Goal: Navigation & Orientation: Find specific page/section

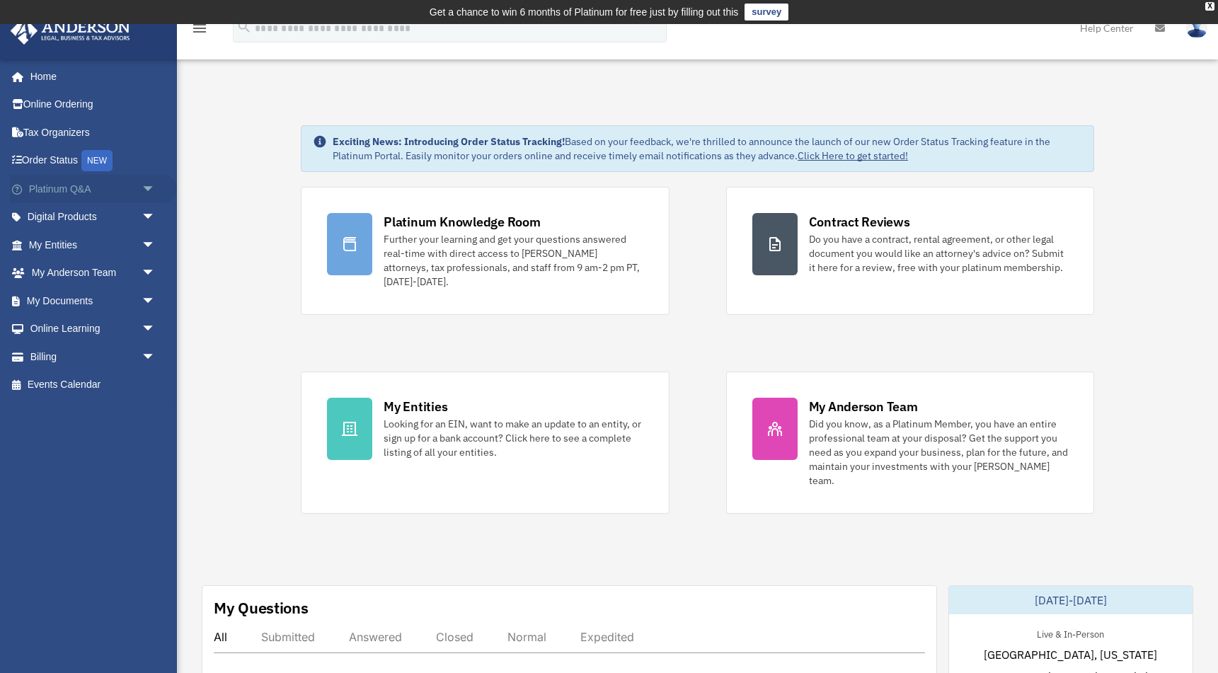
click at [81, 188] on link "Platinum Q&A arrow_drop_down" at bounding box center [93, 189] width 167 height 28
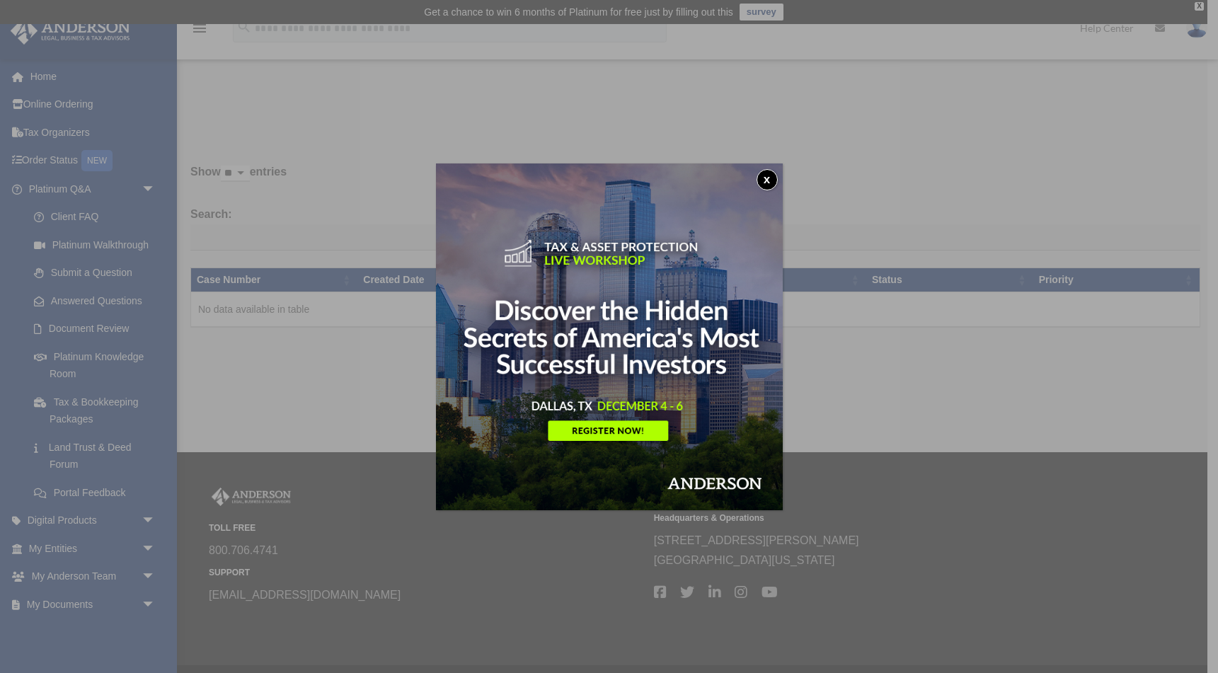
click at [766, 176] on button "x" at bounding box center [767, 179] width 21 height 21
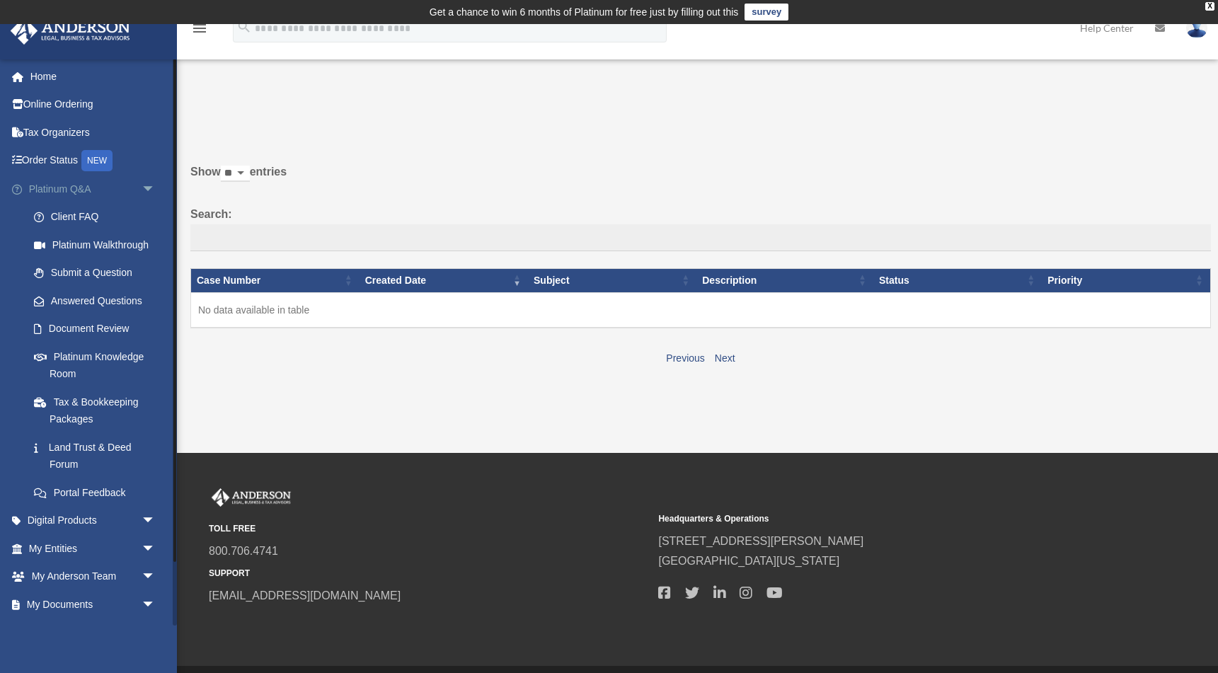
click at [101, 185] on link "Platinum Q&A arrow_drop_down" at bounding box center [93, 189] width 167 height 28
click at [905, 132] on p at bounding box center [695, 124] width 1030 height 20
click at [45, 74] on link "Home" at bounding box center [93, 76] width 167 height 28
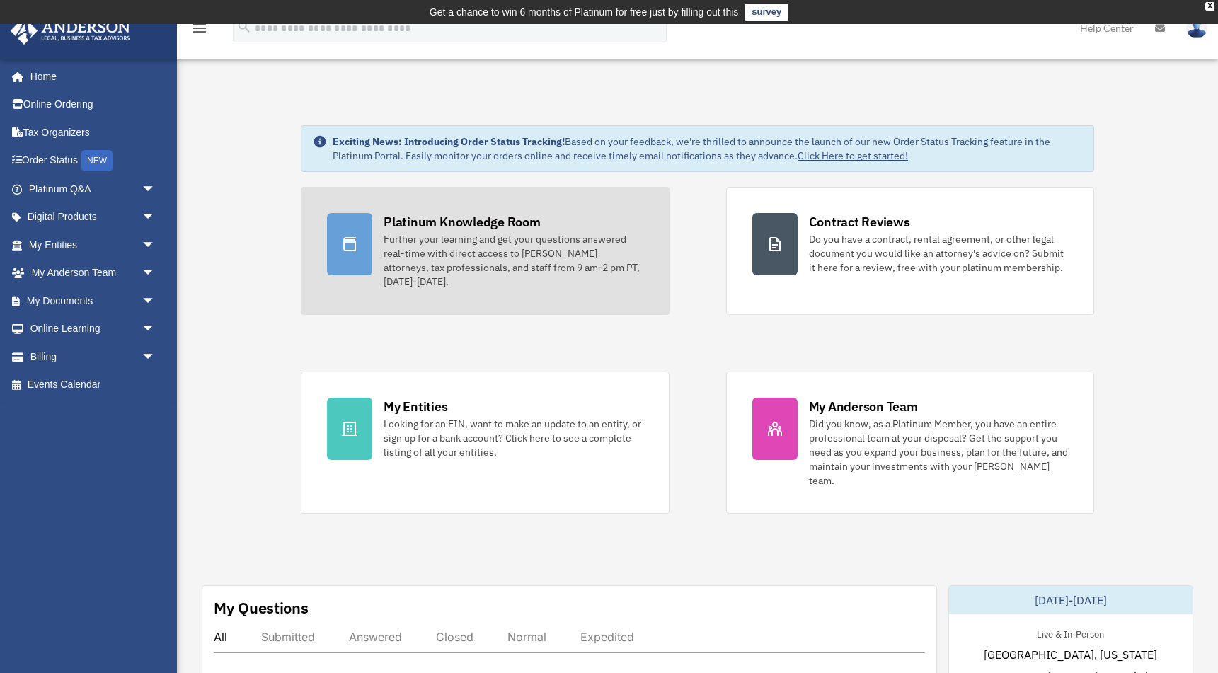
click at [498, 238] on div "Further your learning and get your questions answered real-time with direct acc…" at bounding box center [513, 260] width 259 height 57
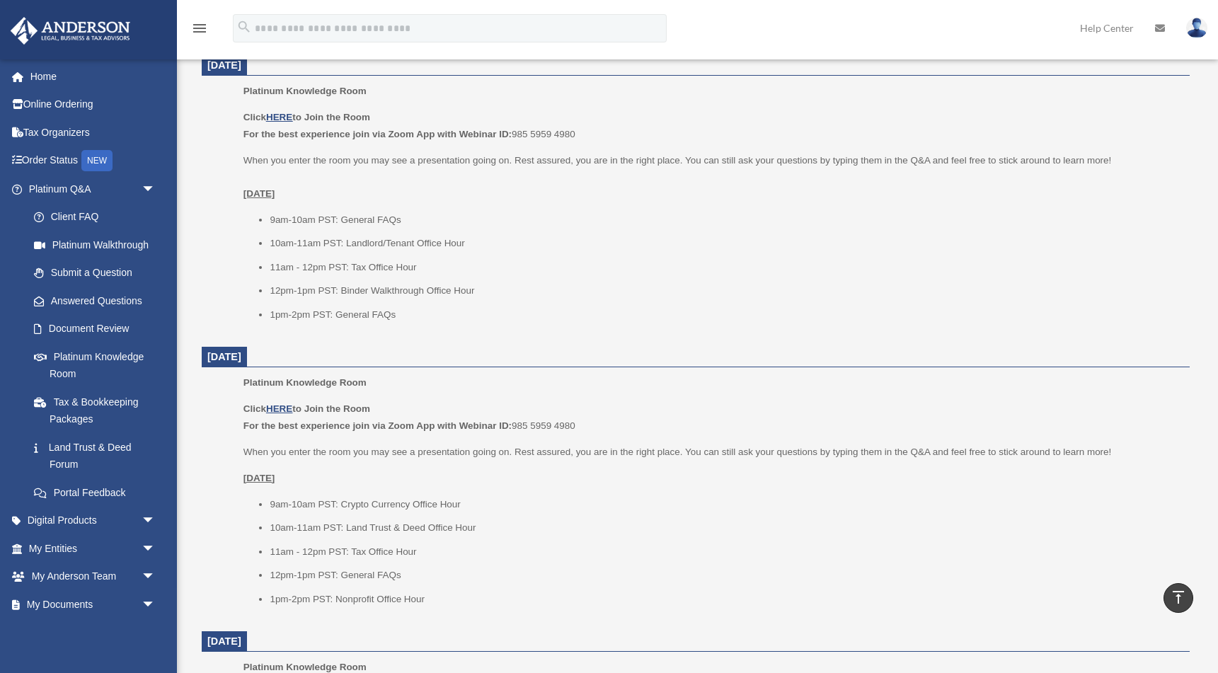
scroll to position [589, 0]
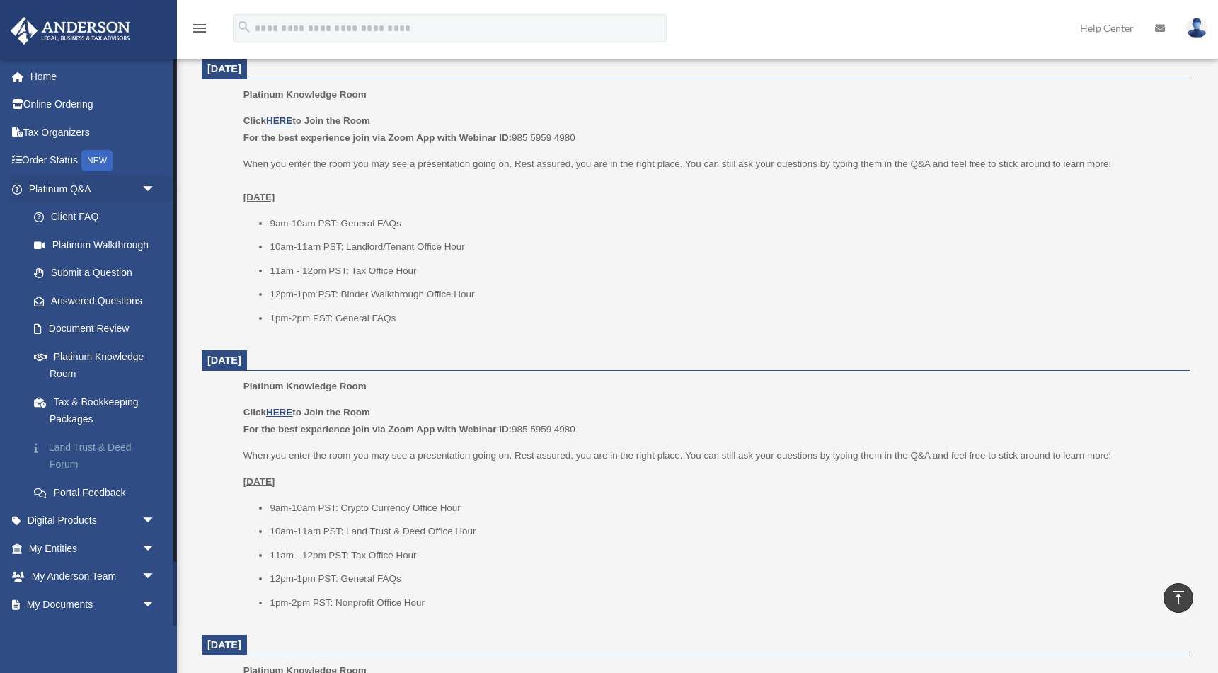
click at [86, 444] on link "Land Trust & Deed Forum" at bounding box center [98, 455] width 157 height 45
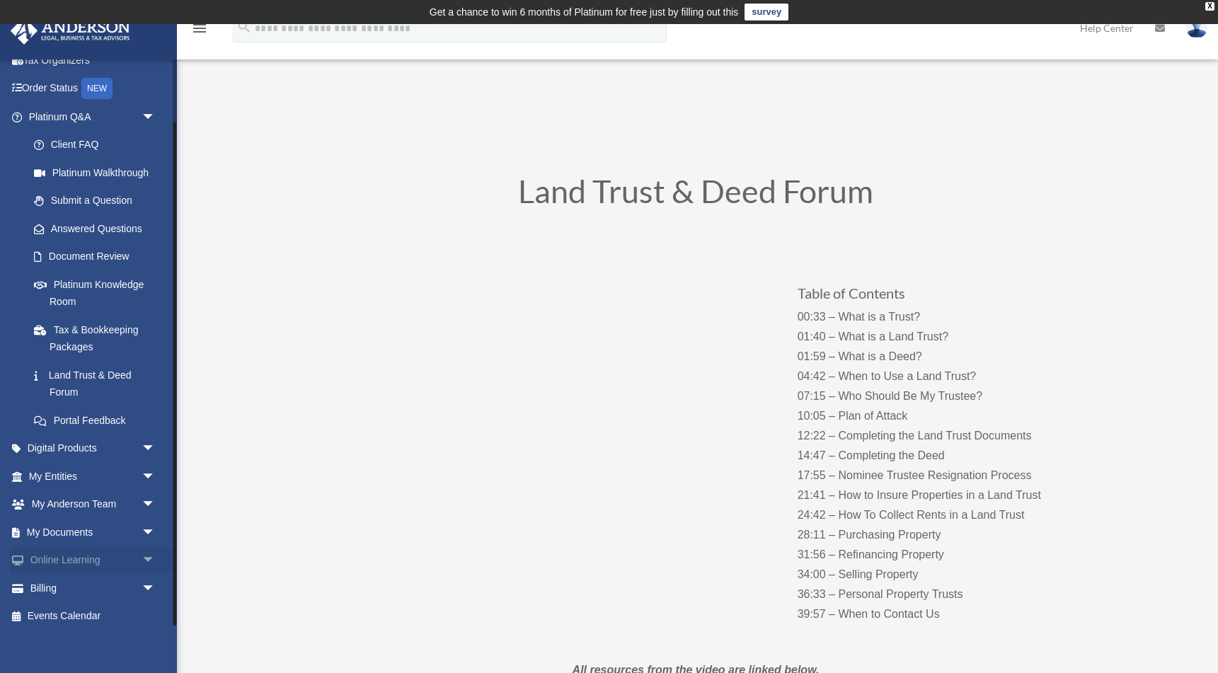
scroll to position [71, 0]
click at [100, 519] on link "My Documents arrow_drop_down" at bounding box center [93, 533] width 167 height 28
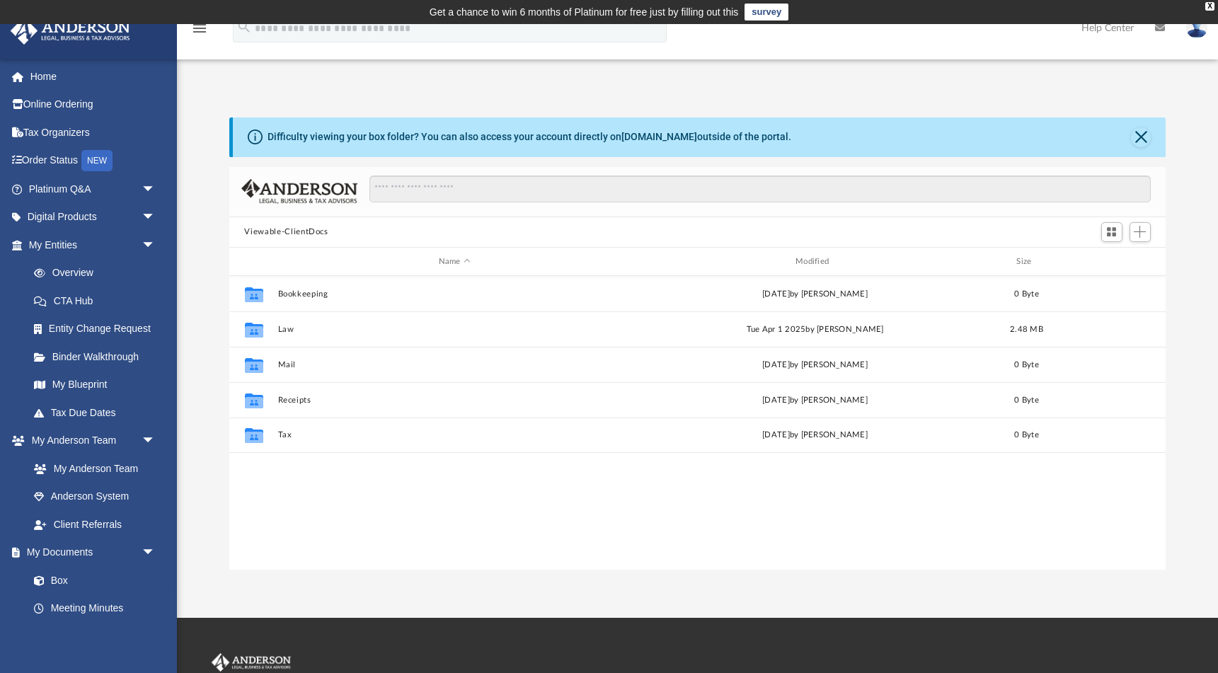
scroll to position [322, 937]
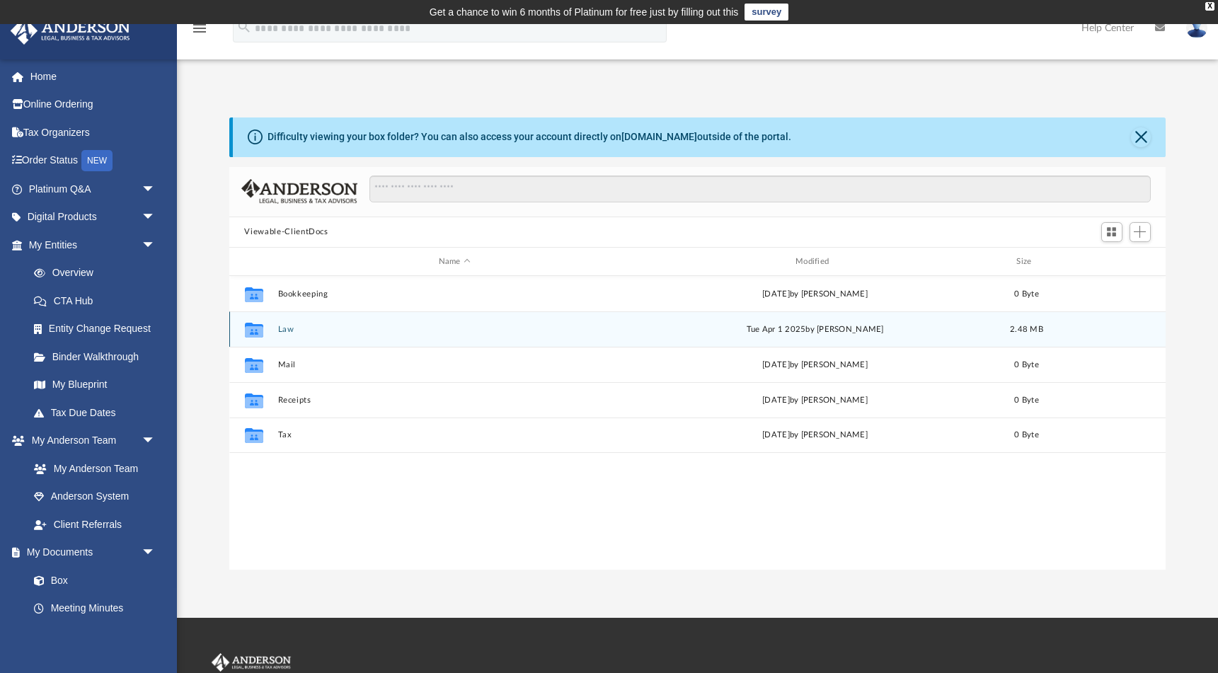
click at [287, 330] on button "Law" at bounding box center [454, 329] width 354 height 9
click at [291, 333] on button "Trusts" at bounding box center [454, 329] width 354 height 9
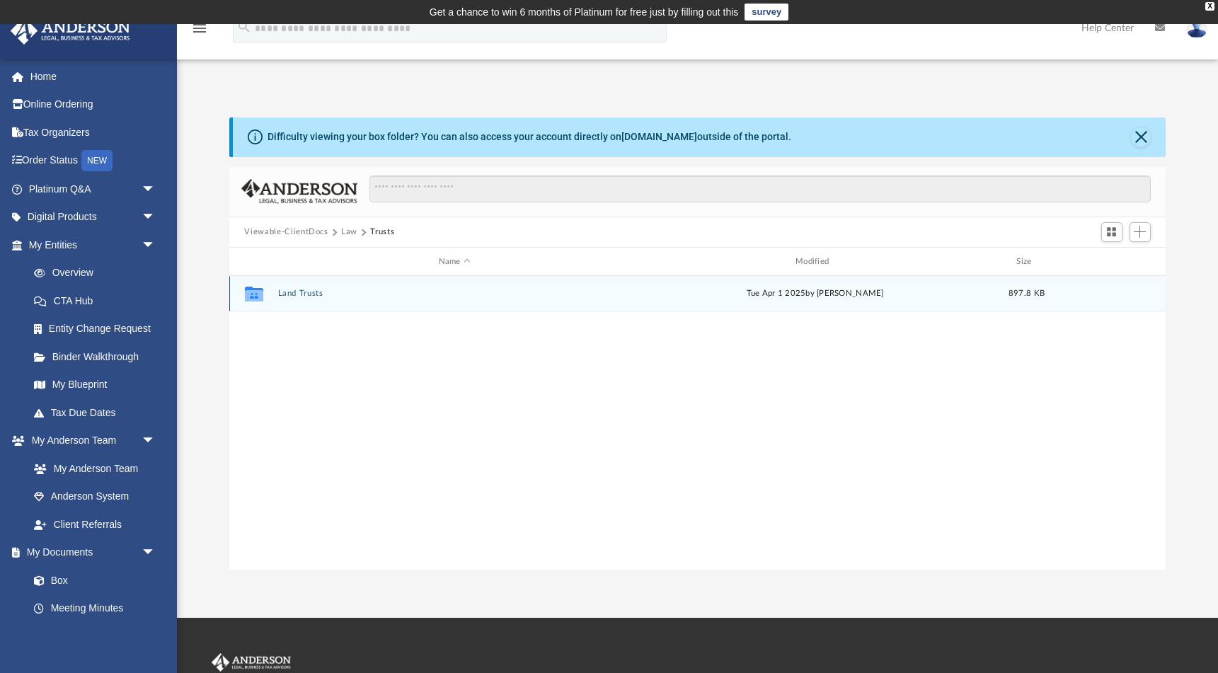
click at [295, 294] on button "Land Trusts" at bounding box center [454, 293] width 354 height 9
click at [342, 292] on button "Land Trust - Palm Trust" at bounding box center [454, 293] width 354 height 9
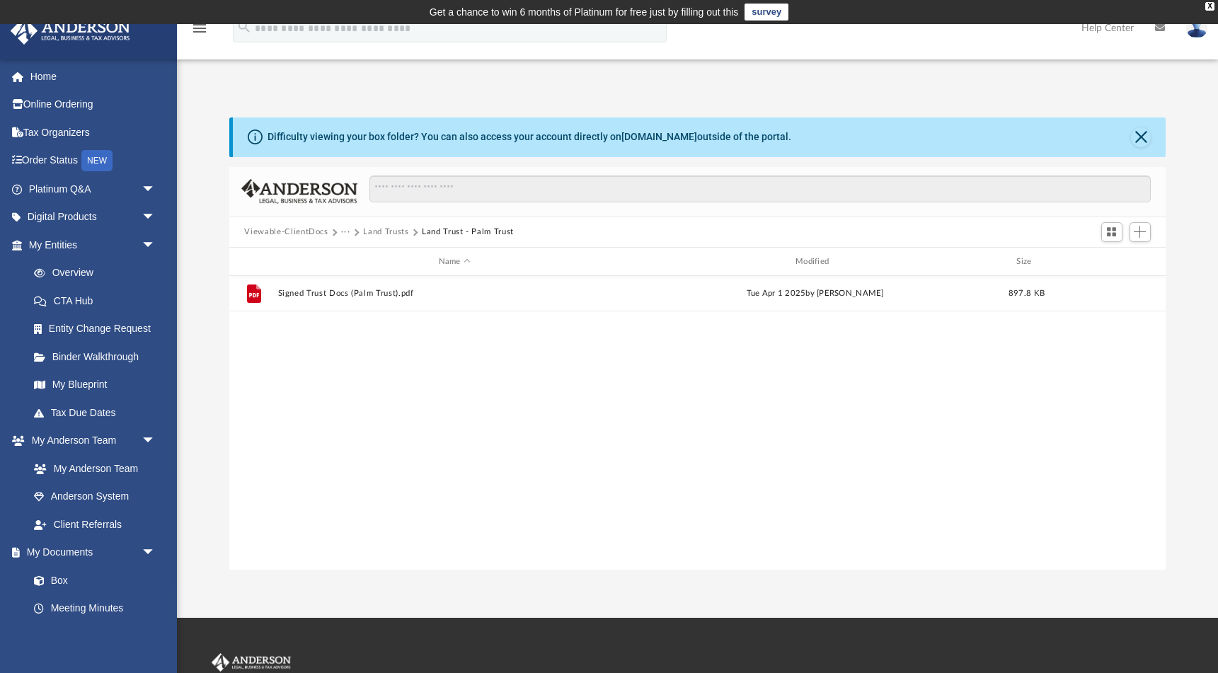
click at [401, 231] on button "Land Trusts" at bounding box center [385, 232] width 45 height 13
click at [374, 233] on button "Trusts" at bounding box center [375, 232] width 24 height 13
click at [347, 231] on button "Law" at bounding box center [349, 232] width 16 height 13
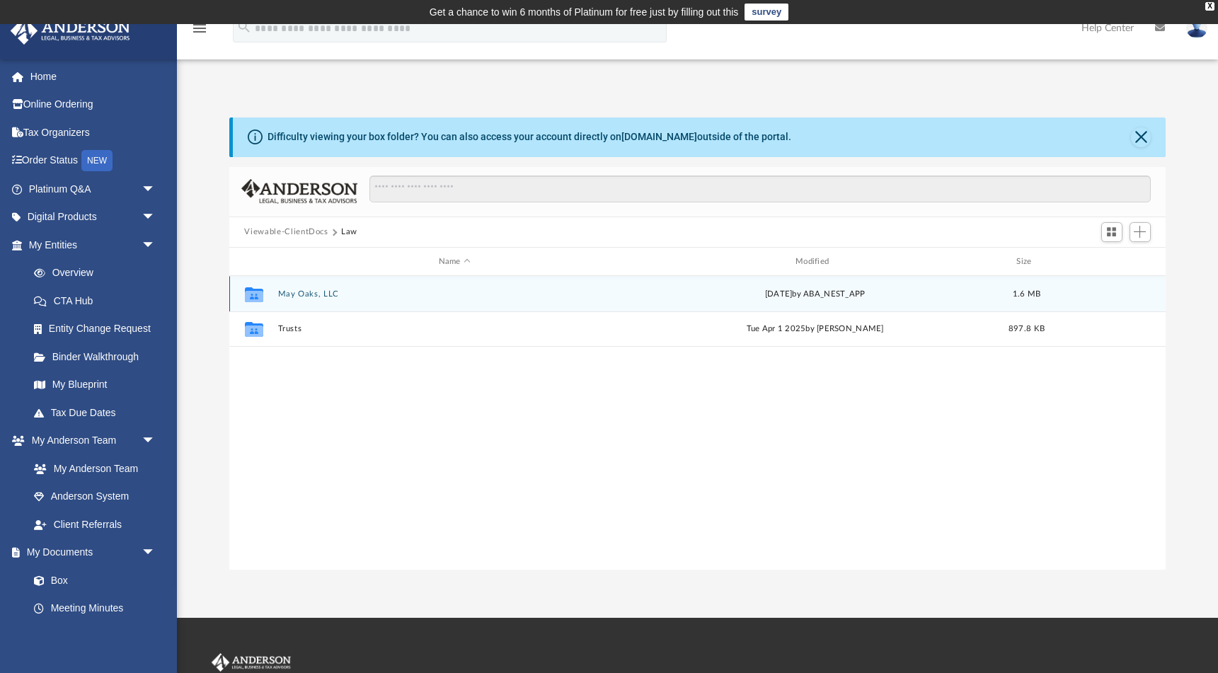
click at [306, 293] on button "May Oaks, LLC" at bounding box center [454, 293] width 354 height 9
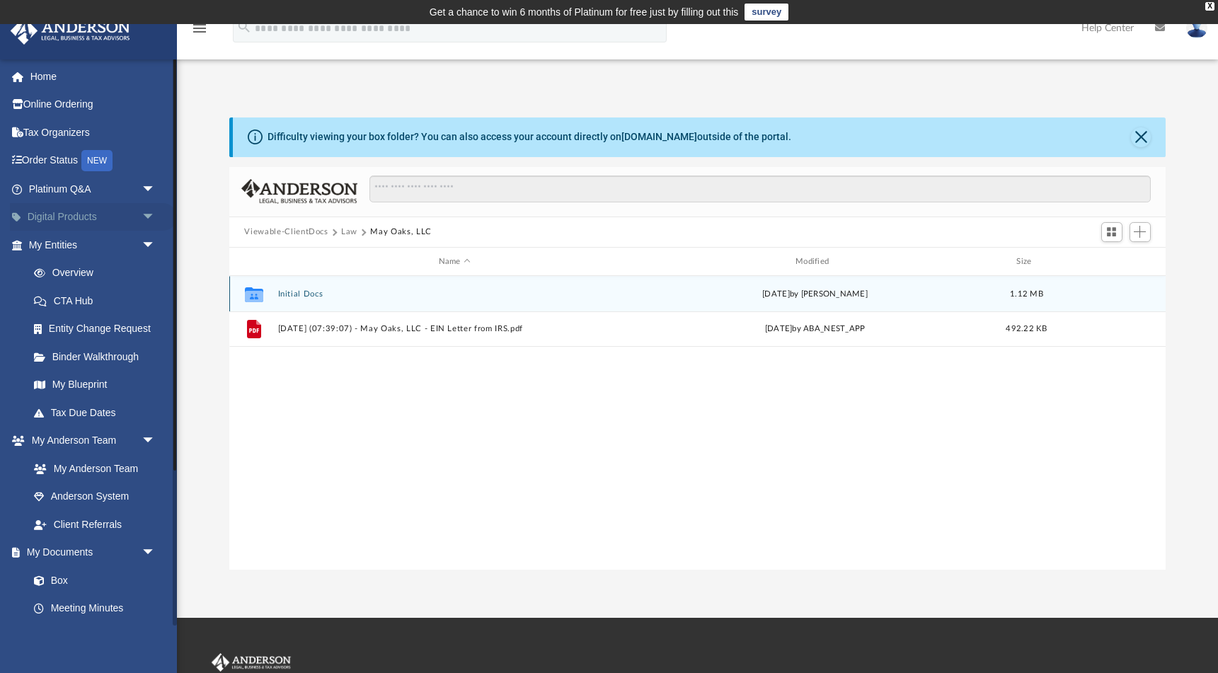
scroll to position [0, 0]
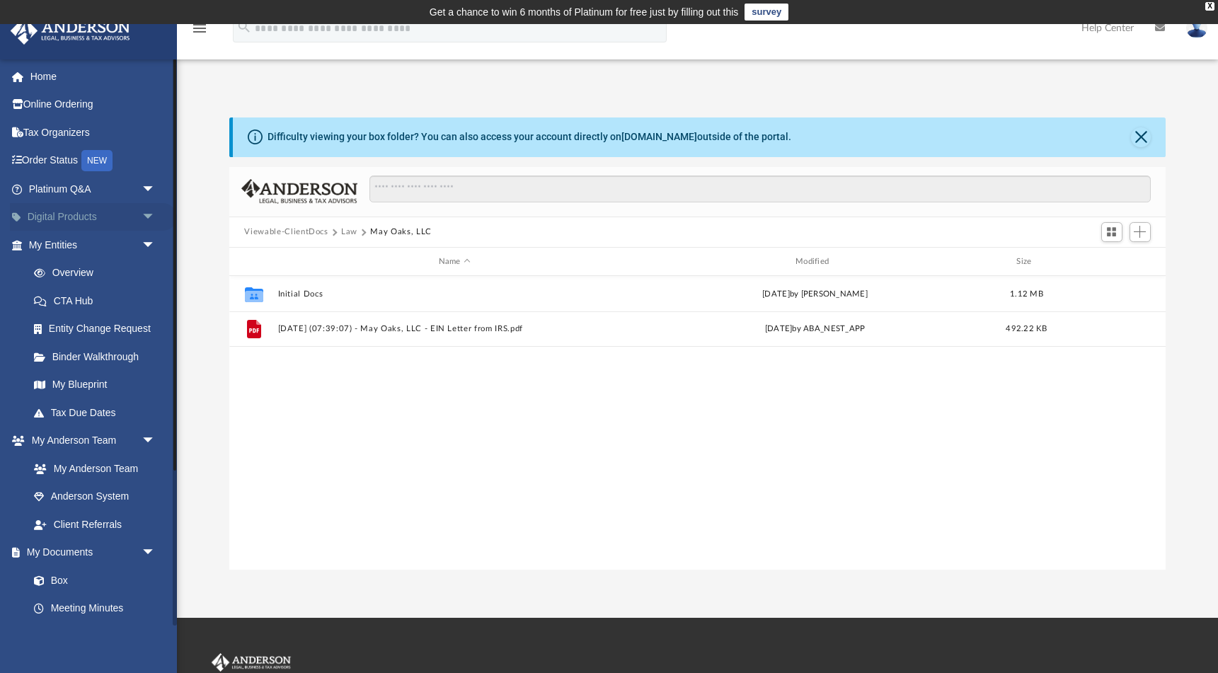
click at [98, 213] on link "Digital Products arrow_drop_down" at bounding box center [93, 217] width 167 height 28
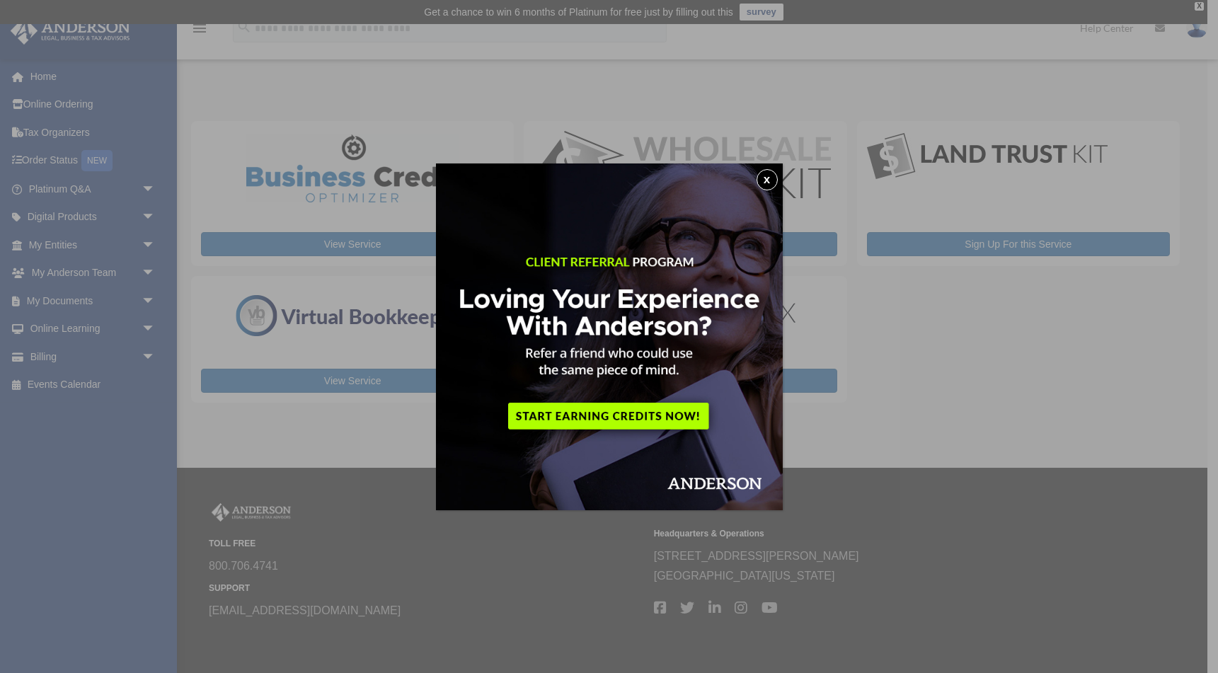
click at [771, 176] on button "x" at bounding box center [767, 179] width 21 height 21
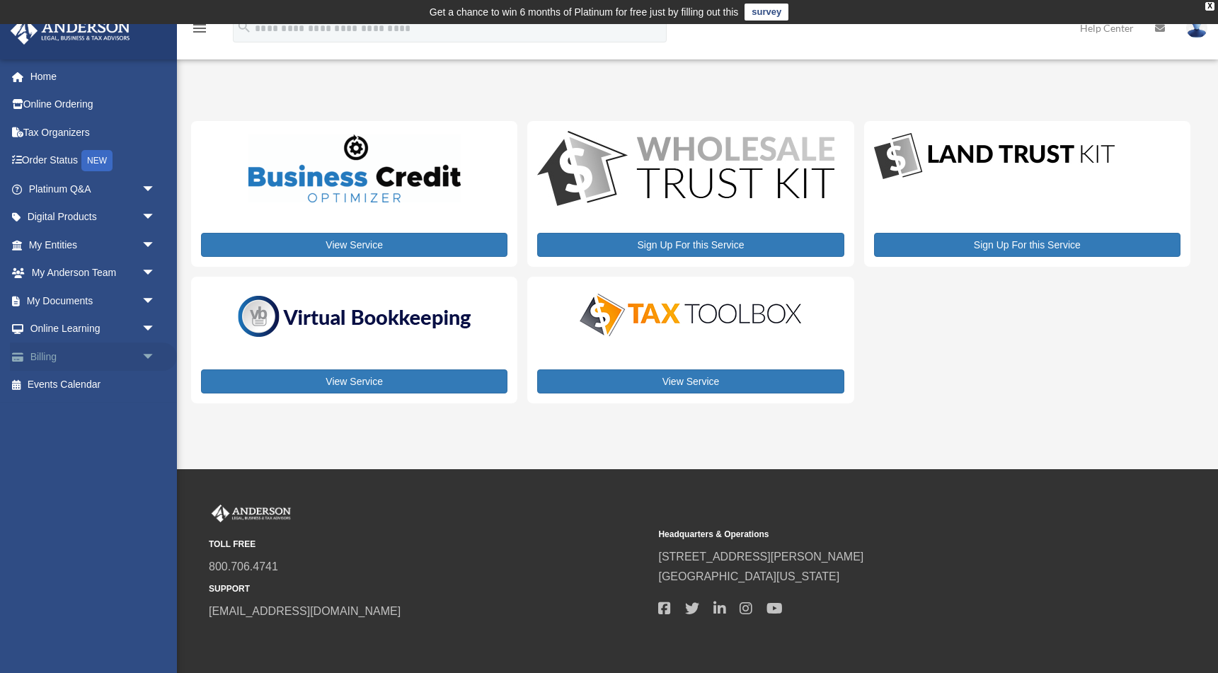
click at [71, 359] on link "Billing arrow_drop_down" at bounding box center [93, 357] width 167 height 28
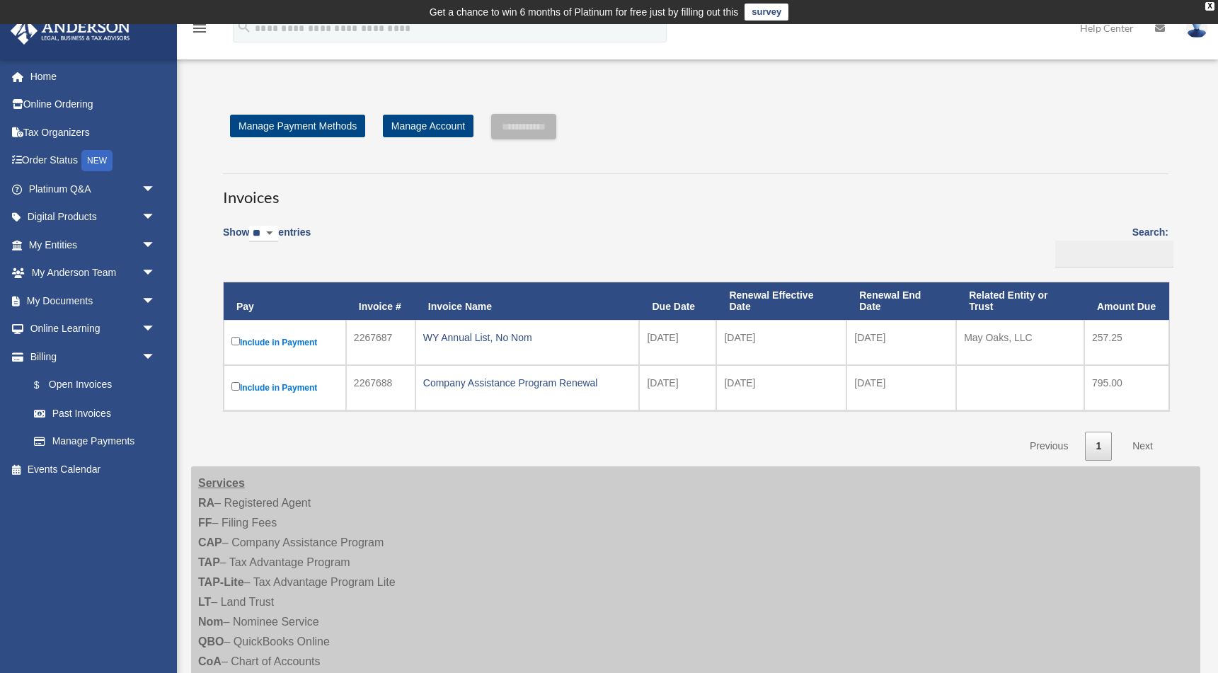
click at [274, 386] on label "Include in Payment" at bounding box center [284, 387] width 107 height 17
click at [279, 382] on label "Include in Payment" at bounding box center [284, 387] width 107 height 17
click at [533, 380] on div "Company Assistance Program Renewal" at bounding box center [527, 383] width 209 height 20
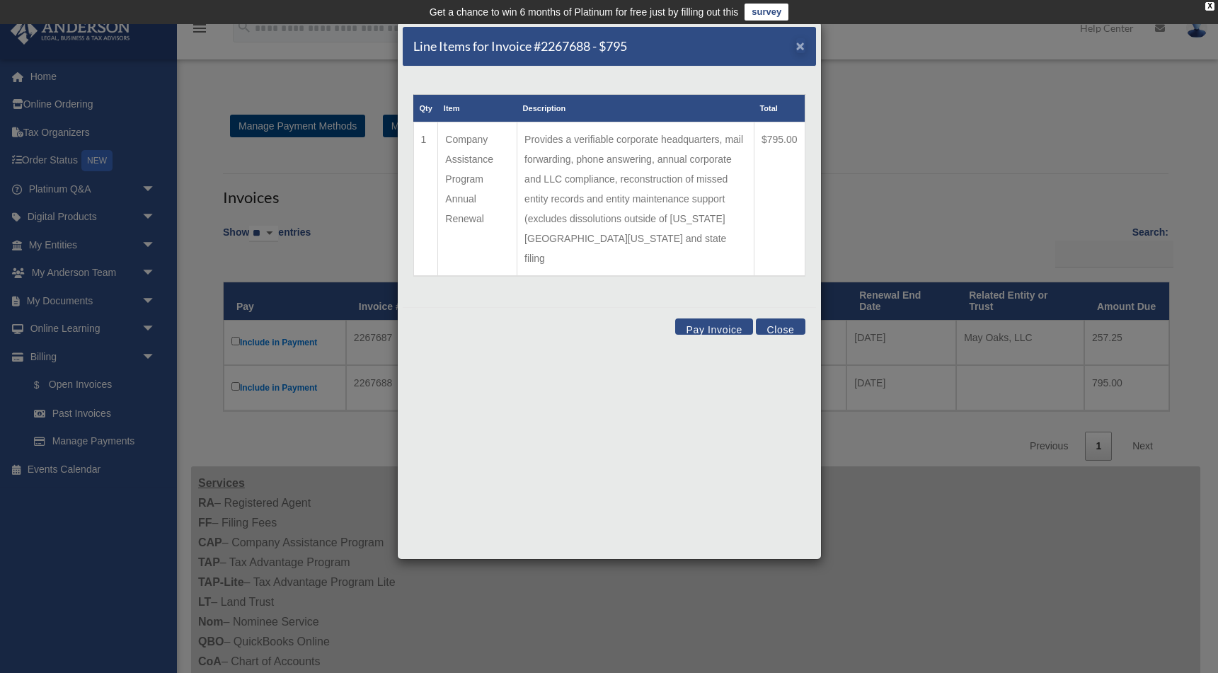
click at [802, 45] on span "×" at bounding box center [800, 46] width 9 height 16
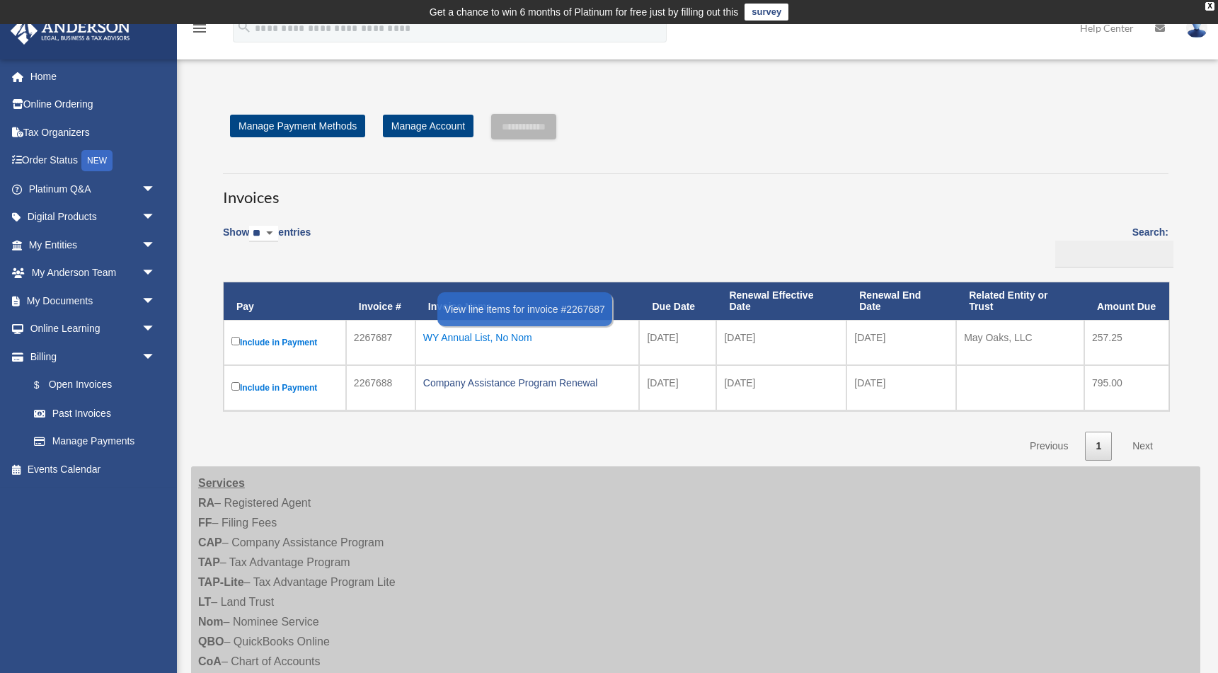
click at [477, 339] on div "WY Annual List, No Nom" at bounding box center [527, 338] width 209 height 20
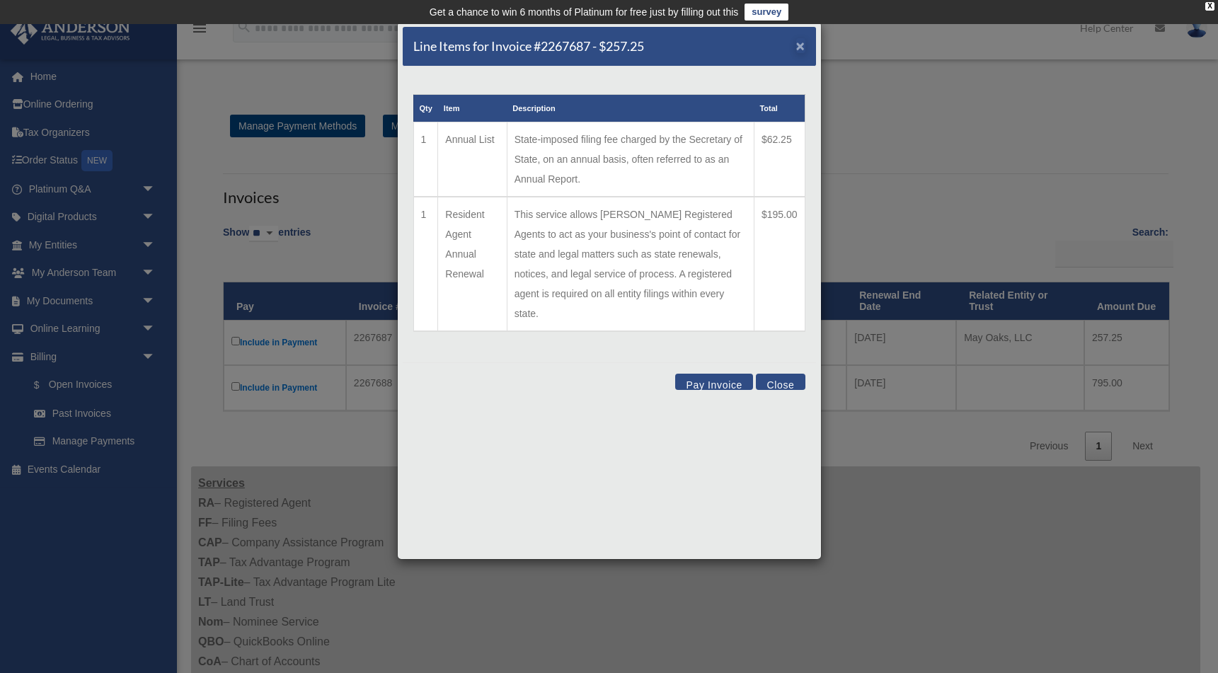
click at [799, 45] on span "×" at bounding box center [800, 46] width 9 height 16
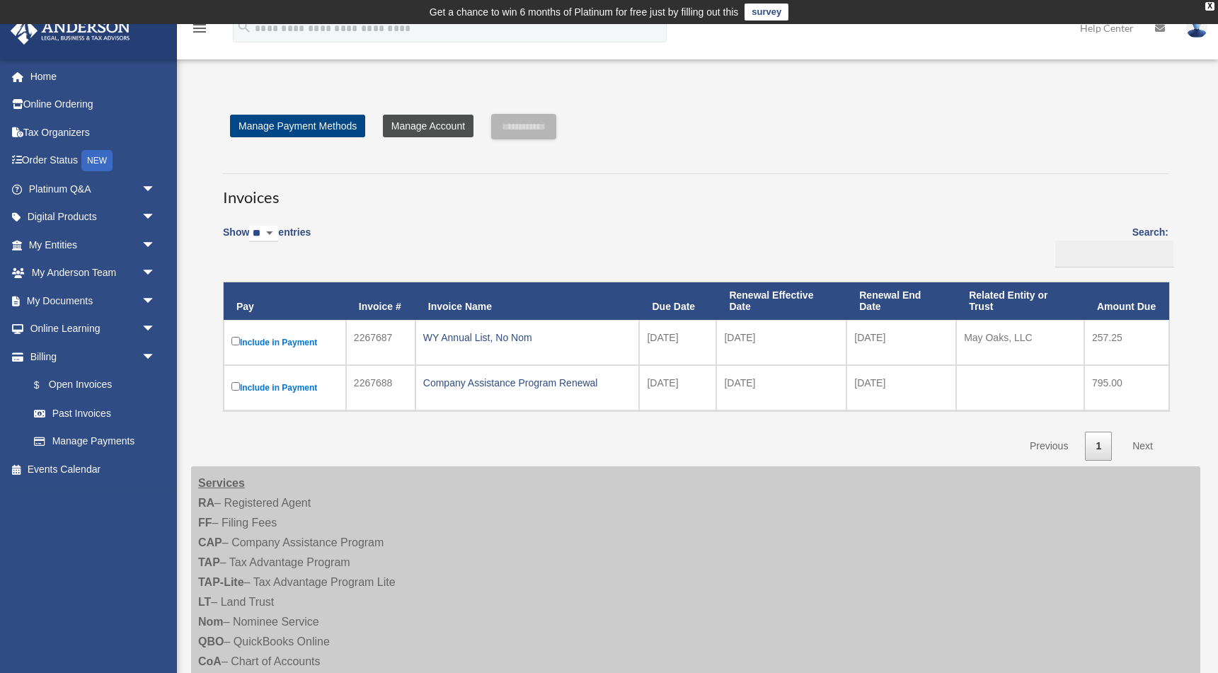
click at [417, 130] on link "Manage Account" at bounding box center [428, 126] width 91 height 23
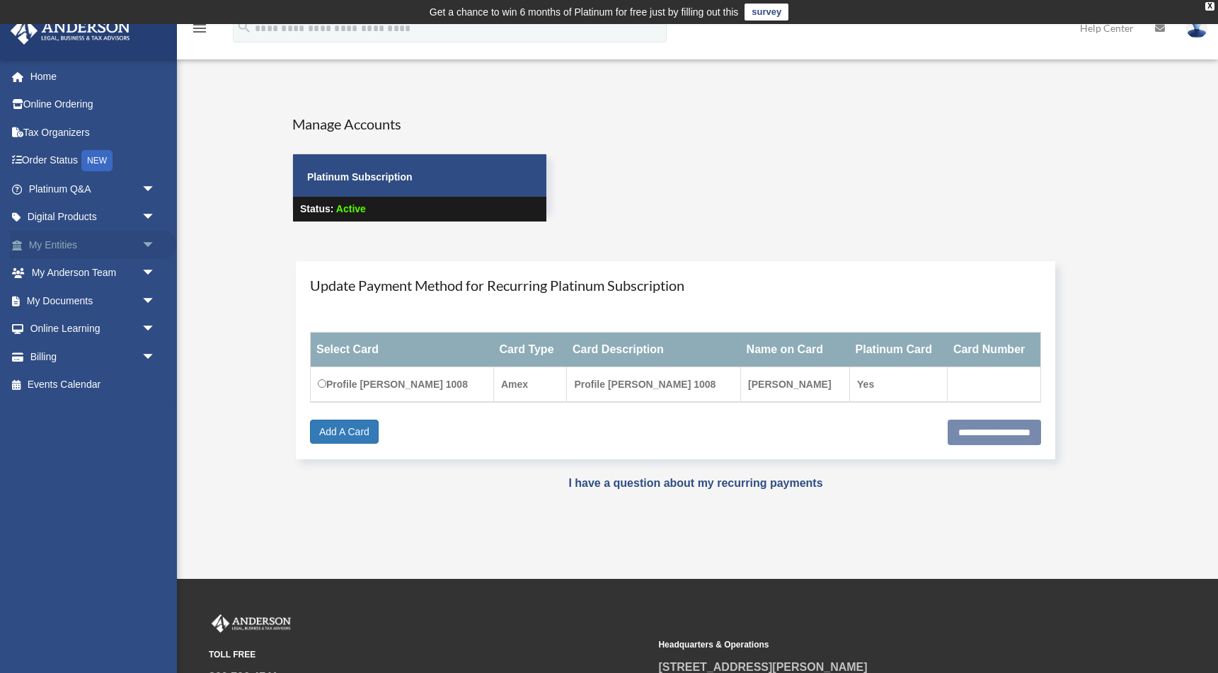
click at [117, 238] on link "My Entities arrow_drop_down" at bounding box center [93, 245] width 167 height 28
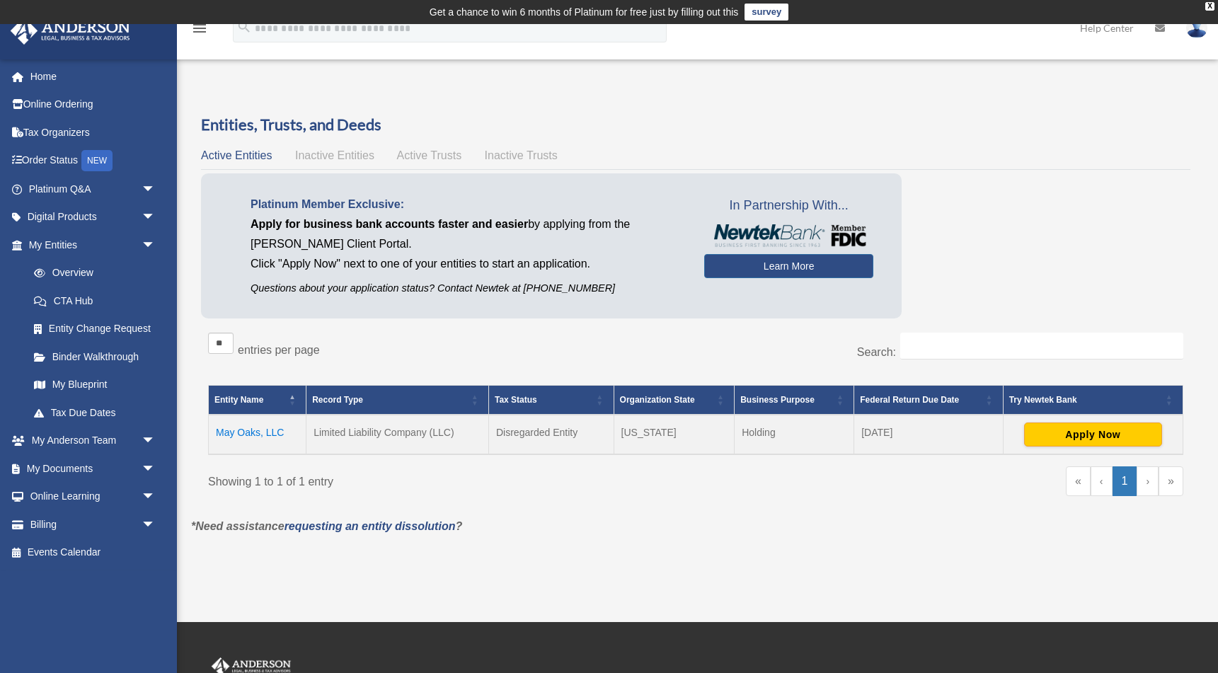
click at [251, 432] on td "May Oaks, LLC" at bounding box center [258, 435] width 98 height 40
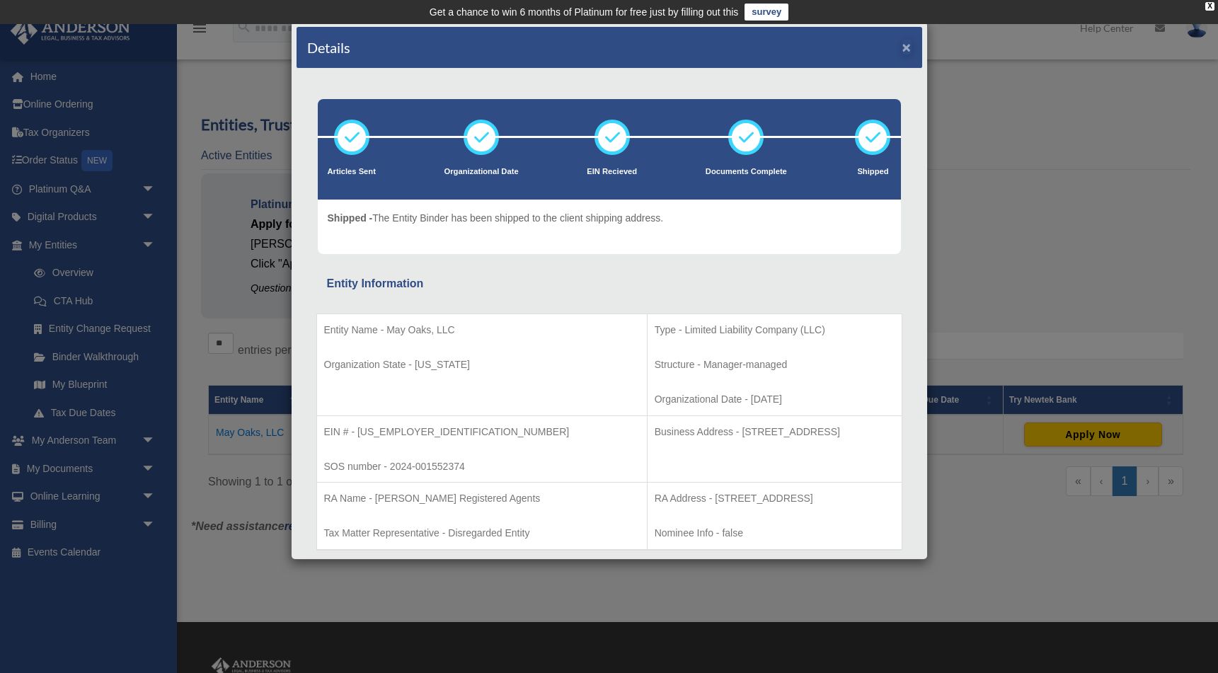
click at [907, 47] on button "×" at bounding box center [906, 47] width 9 height 15
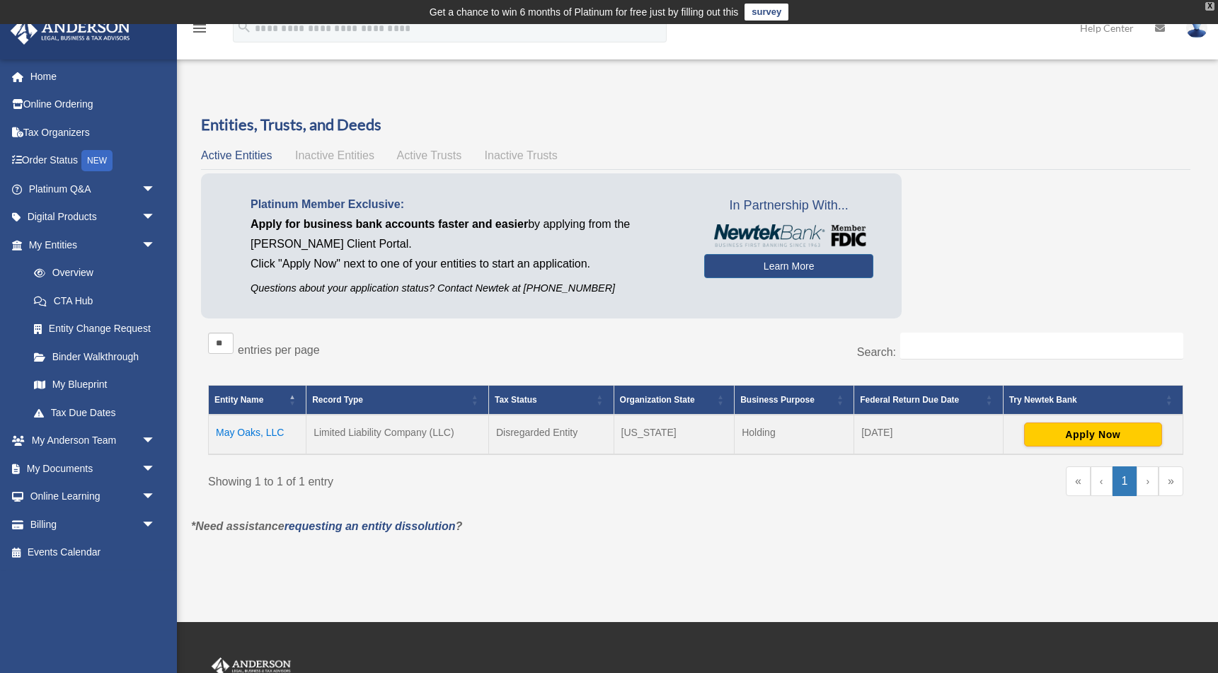
click at [1206, 8] on div "X" at bounding box center [1209, 6] width 9 height 8
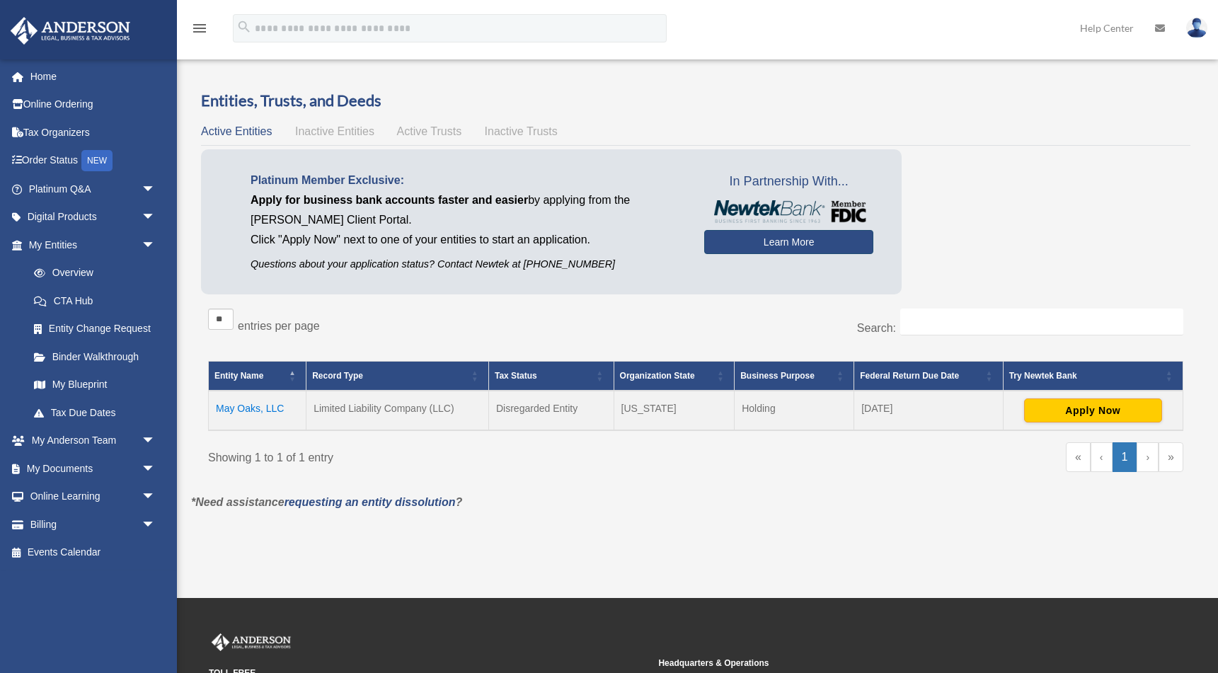
click at [776, 243] on link "Learn More" at bounding box center [788, 242] width 169 height 24
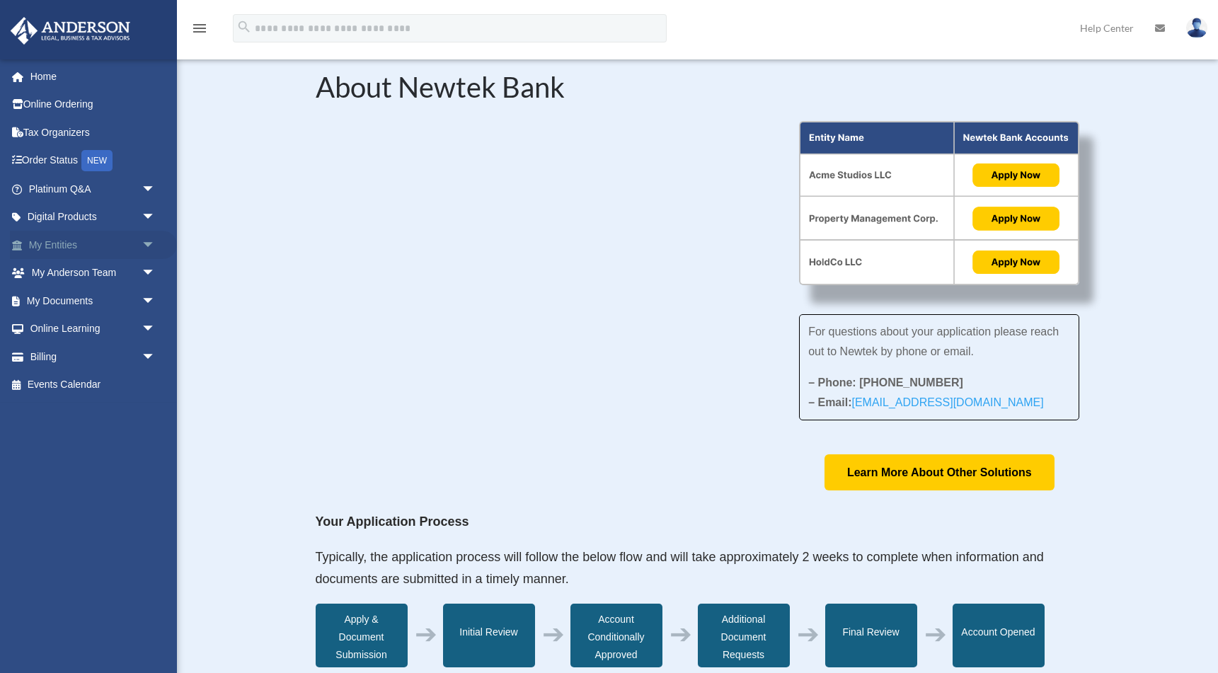
click at [83, 238] on link "My Entities arrow_drop_down" at bounding box center [93, 245] width 167 height 28
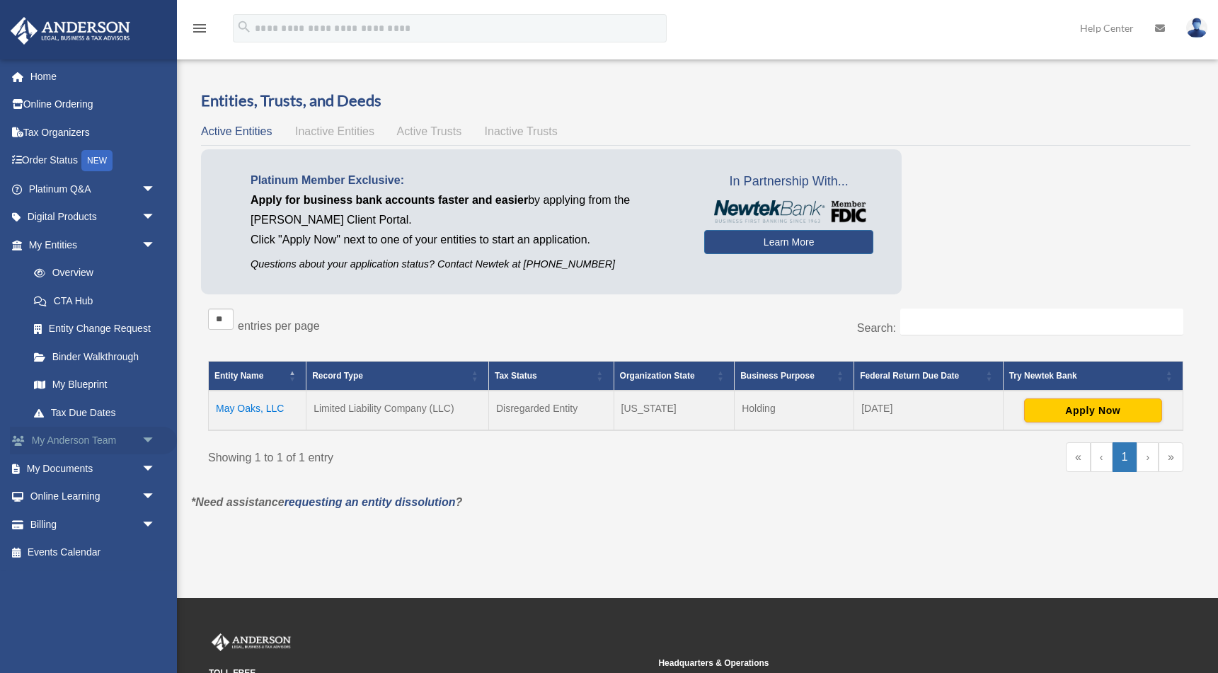
click at [100, 436] on link "My [PERSON_NAME] Team arrow_drop_down" at bounding box center [93, 441] width 167 height 28
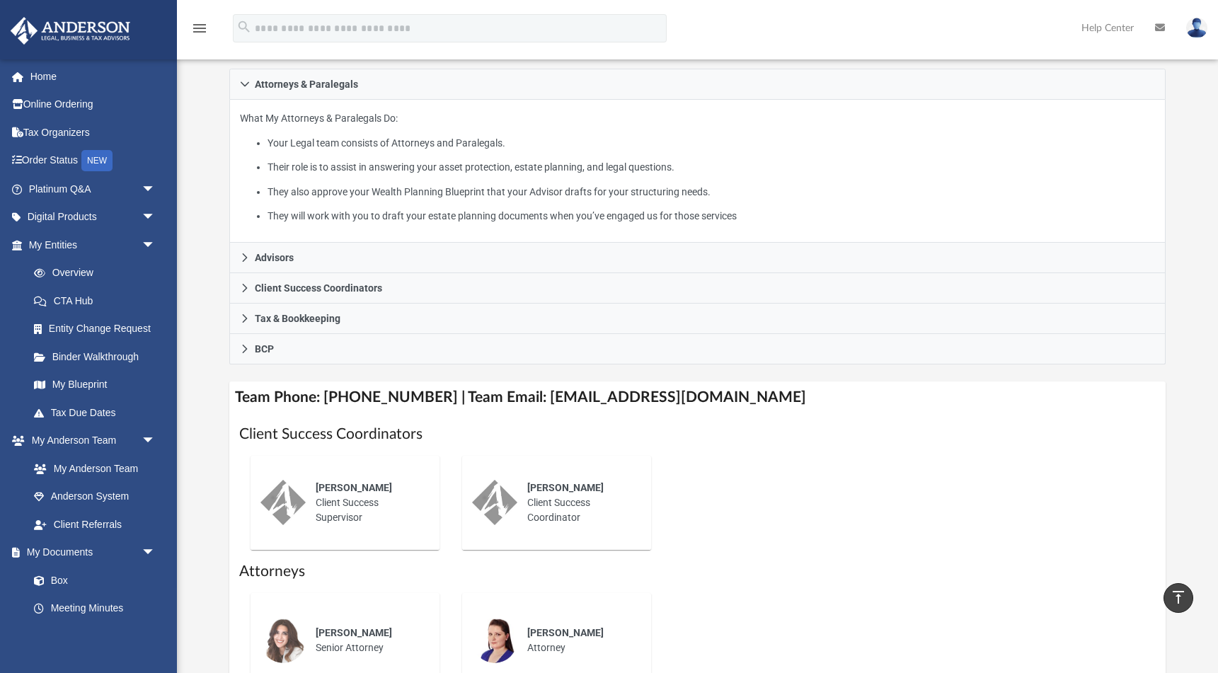
scroll to position [180, 0]
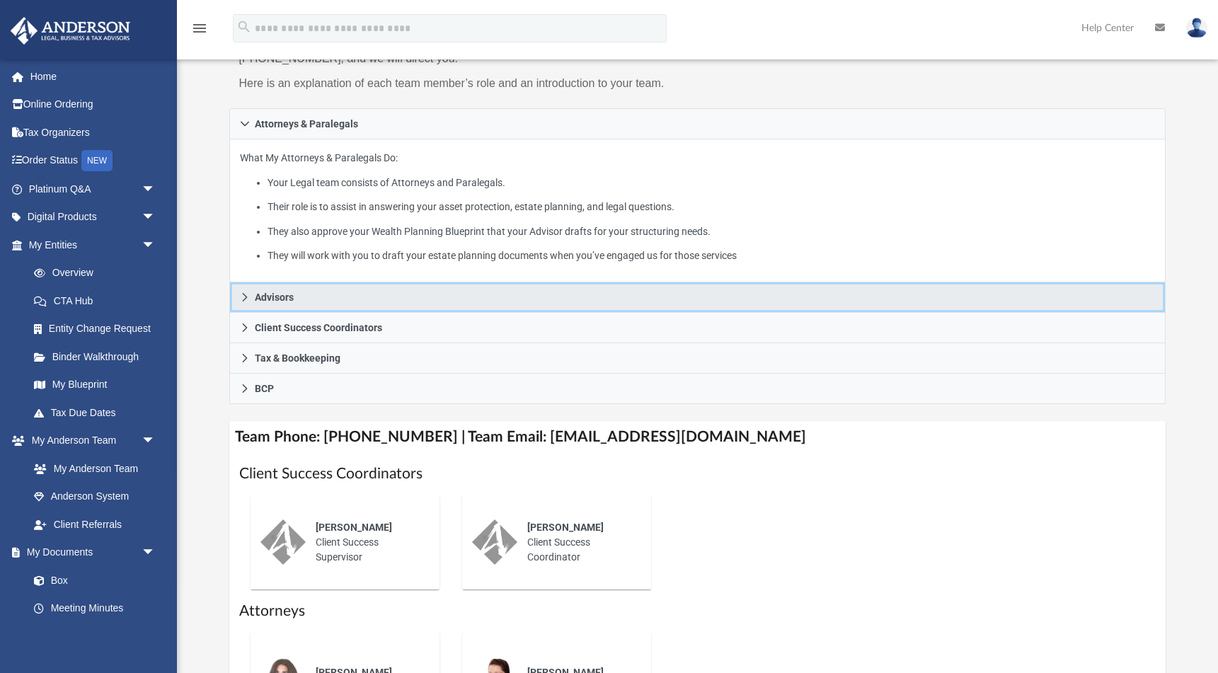
click at [263, 284] on link "Advisors" at bounding box center [697, 297] width 937 height 30
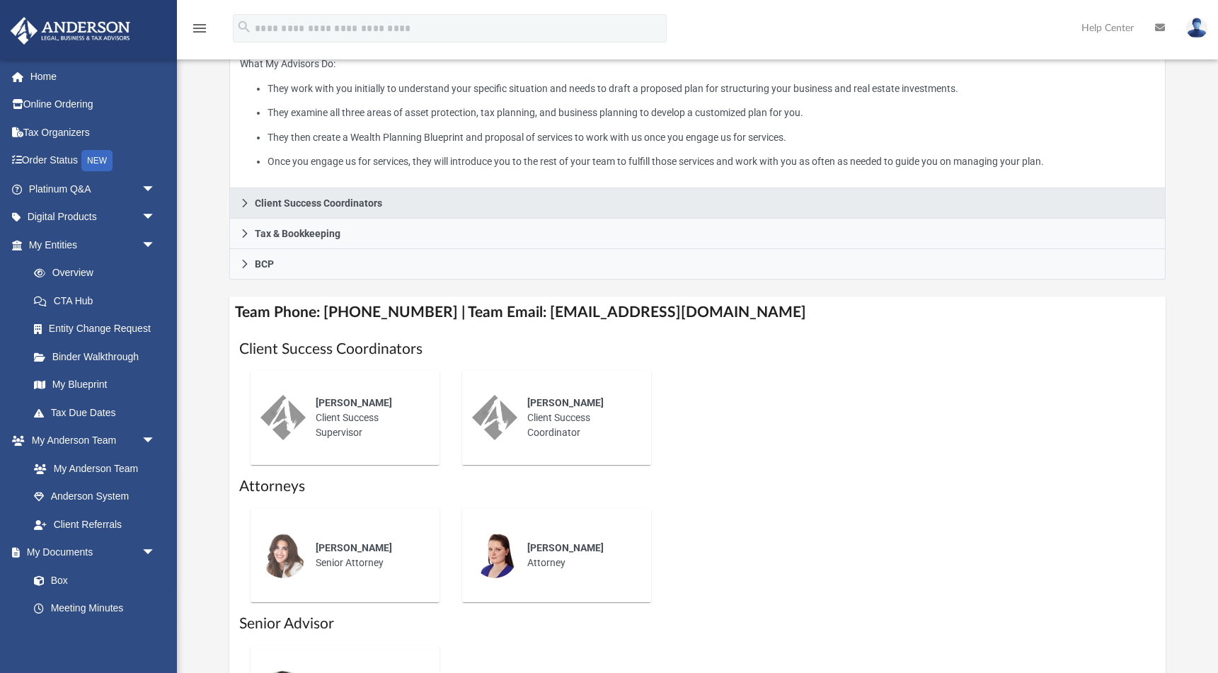
scroll to position [306, 0]
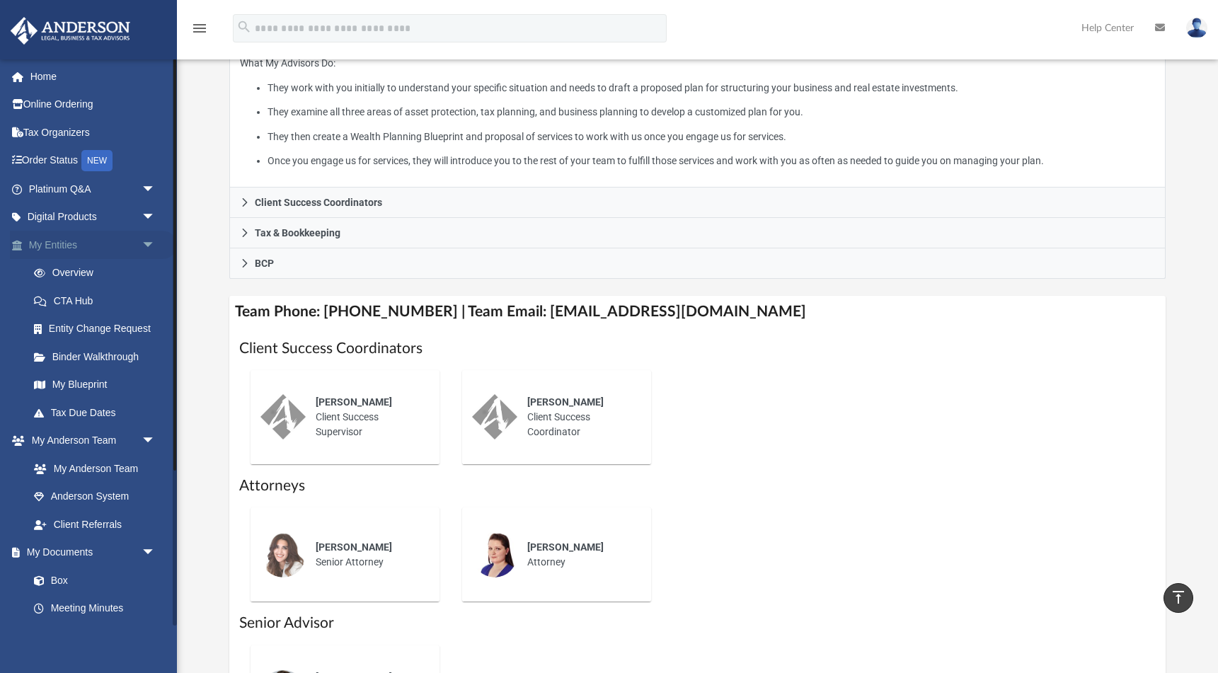
click at [111, 240] on link "My Entities arrow_drop_down" at bounding box center [93, 245] width 167 height 28
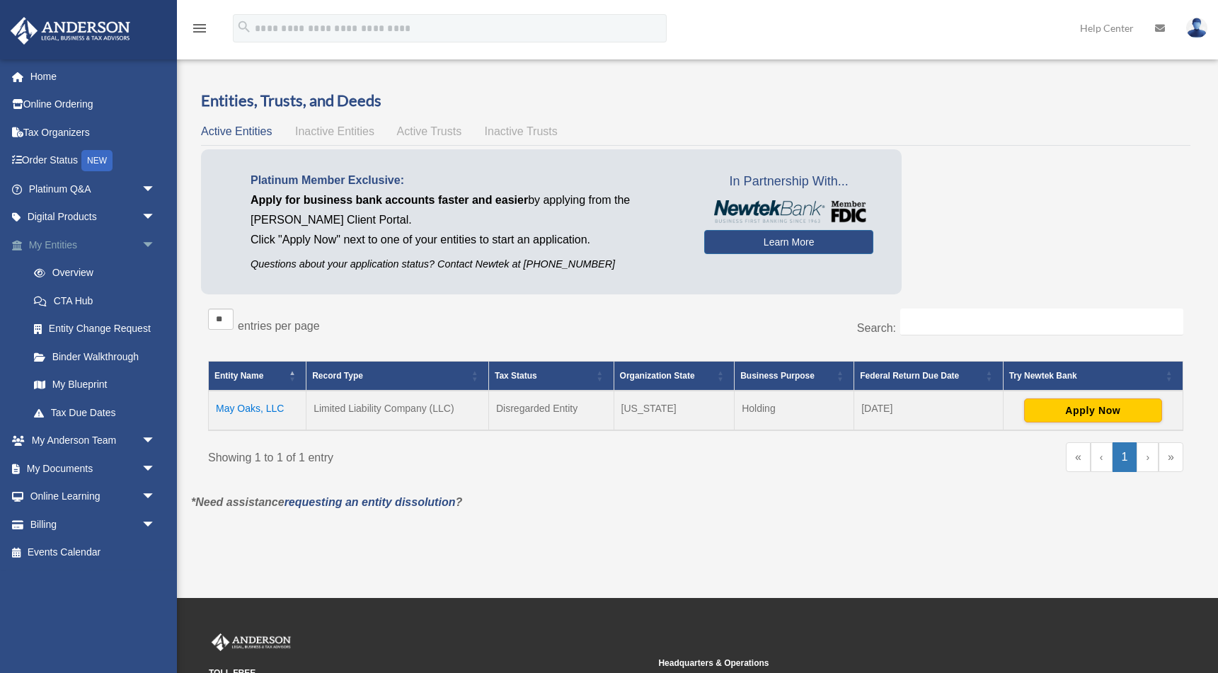
click at [84, 246] on link "My Entities arrow_drop_down" at bounding box center [93, 245] width 167 height 28
click at [146, 213] on span "arrow_drop_down" at bounding box center [156, 217] width 28 height 29
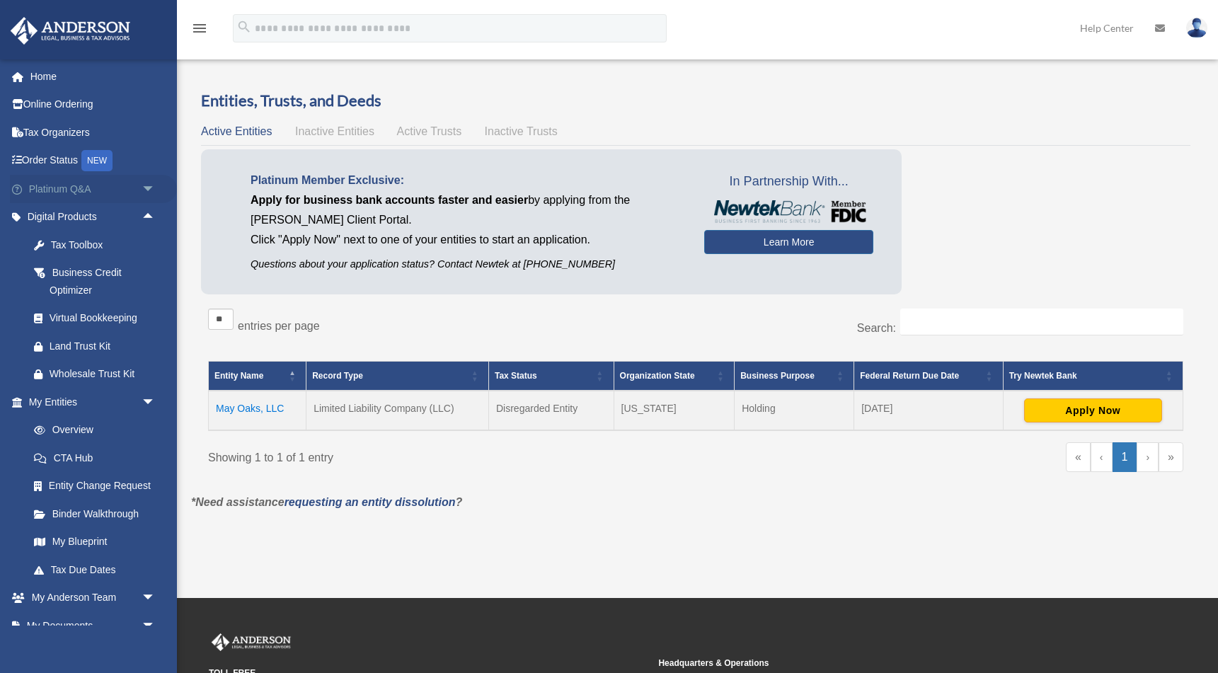
click at [98, 191] on link "Platinum Q&A arrow_drop_down" at bounding box center [93, 189] width 167 height 28
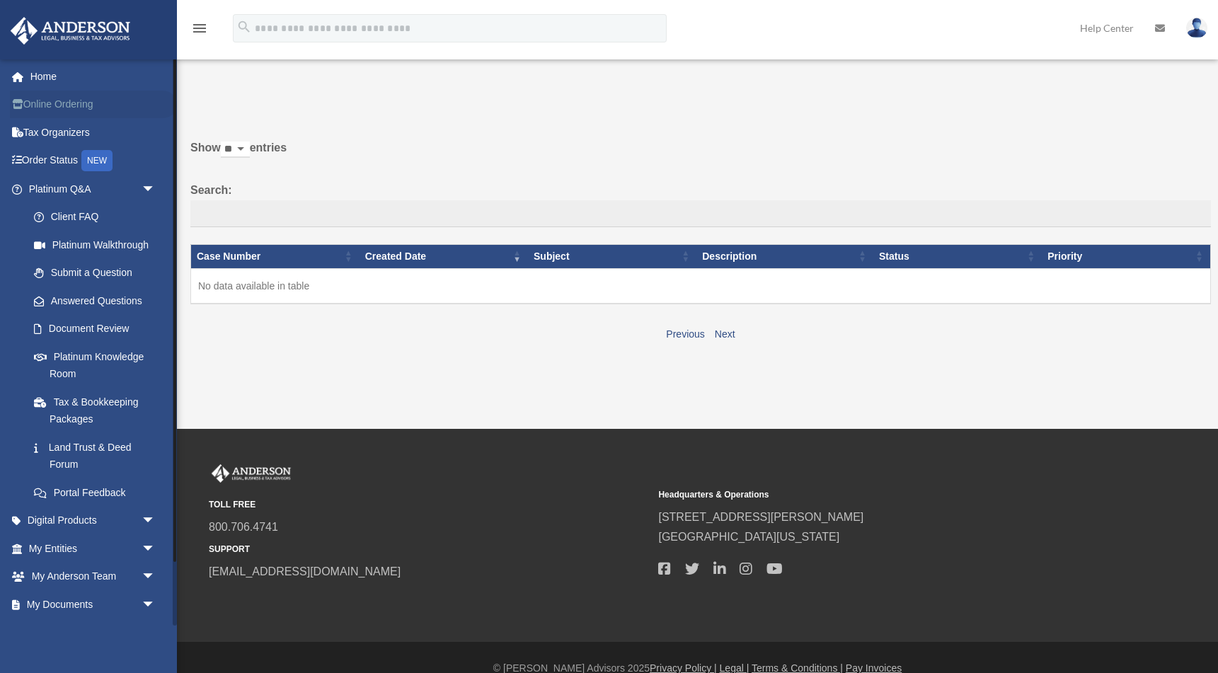
click at [54, 103] on link "Online Ordering" at bounding box center [93, 105] width 167 height 28
